Goal: Task Accomplishment & Management: Manage account settings

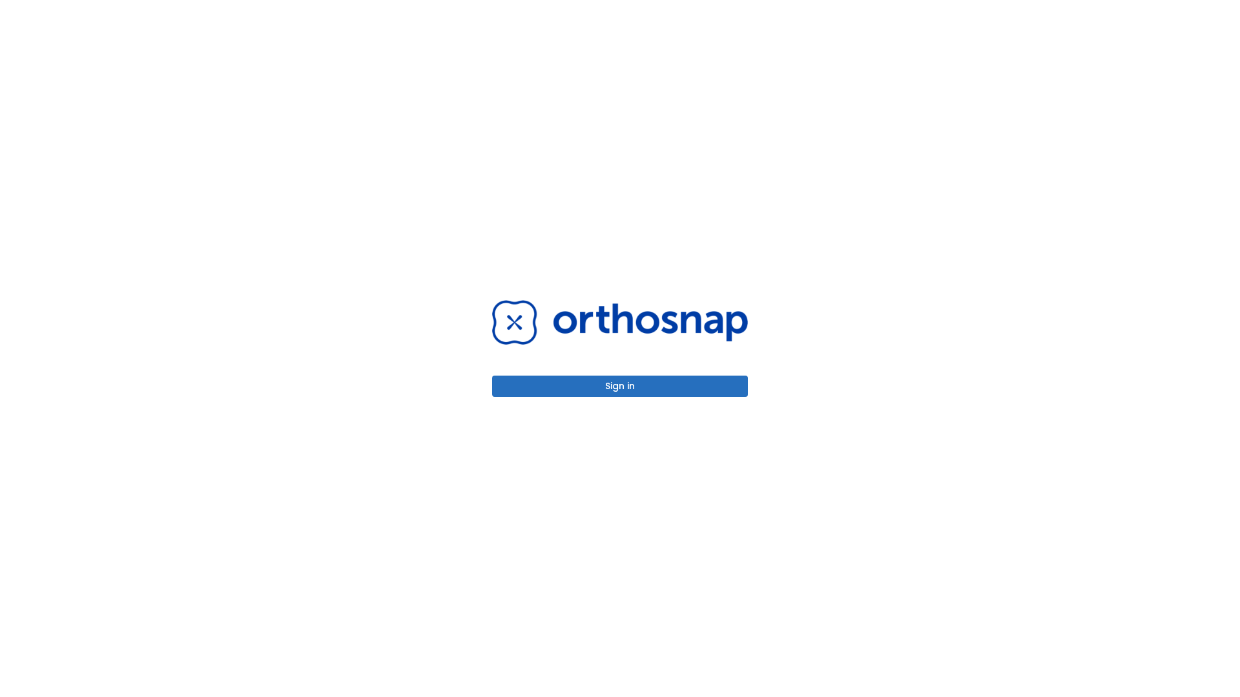
click at [620, 386] on button "Sign in" at bounding box center [620, 386] width 256 height 21
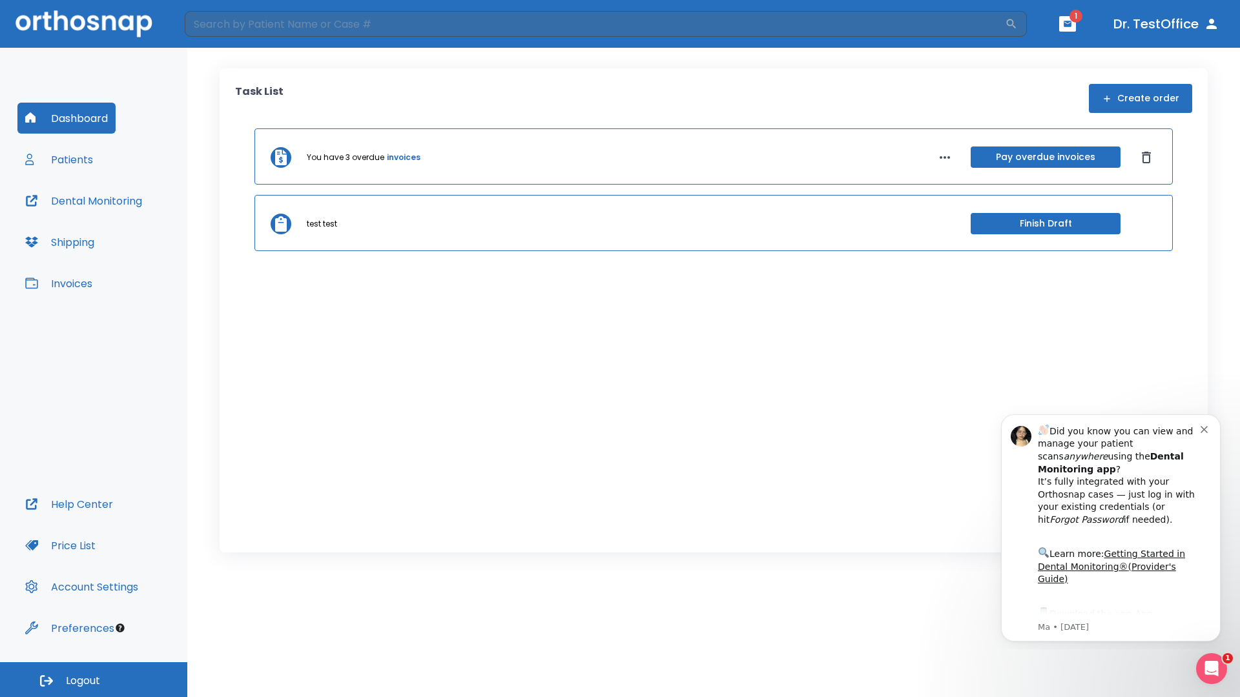
click at [94, 680] on span "Logout" at bounding box center [83, 681] width 34 height 14
